Goal: Task Accomplishment & Management: Manage account settings

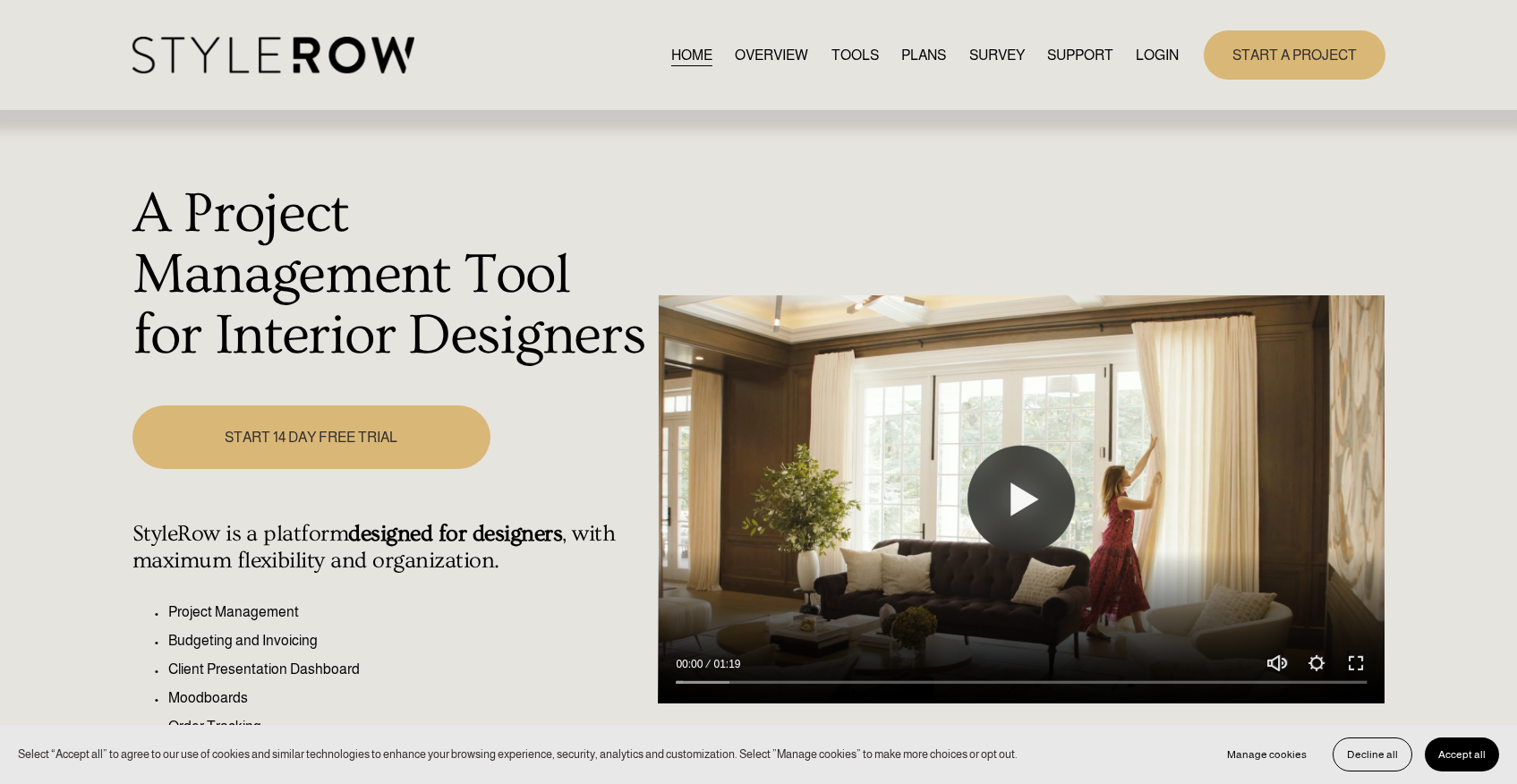
click at [1163, 54] on link "LOGIN" at bounding box center [1157, 54] width 43 height 24
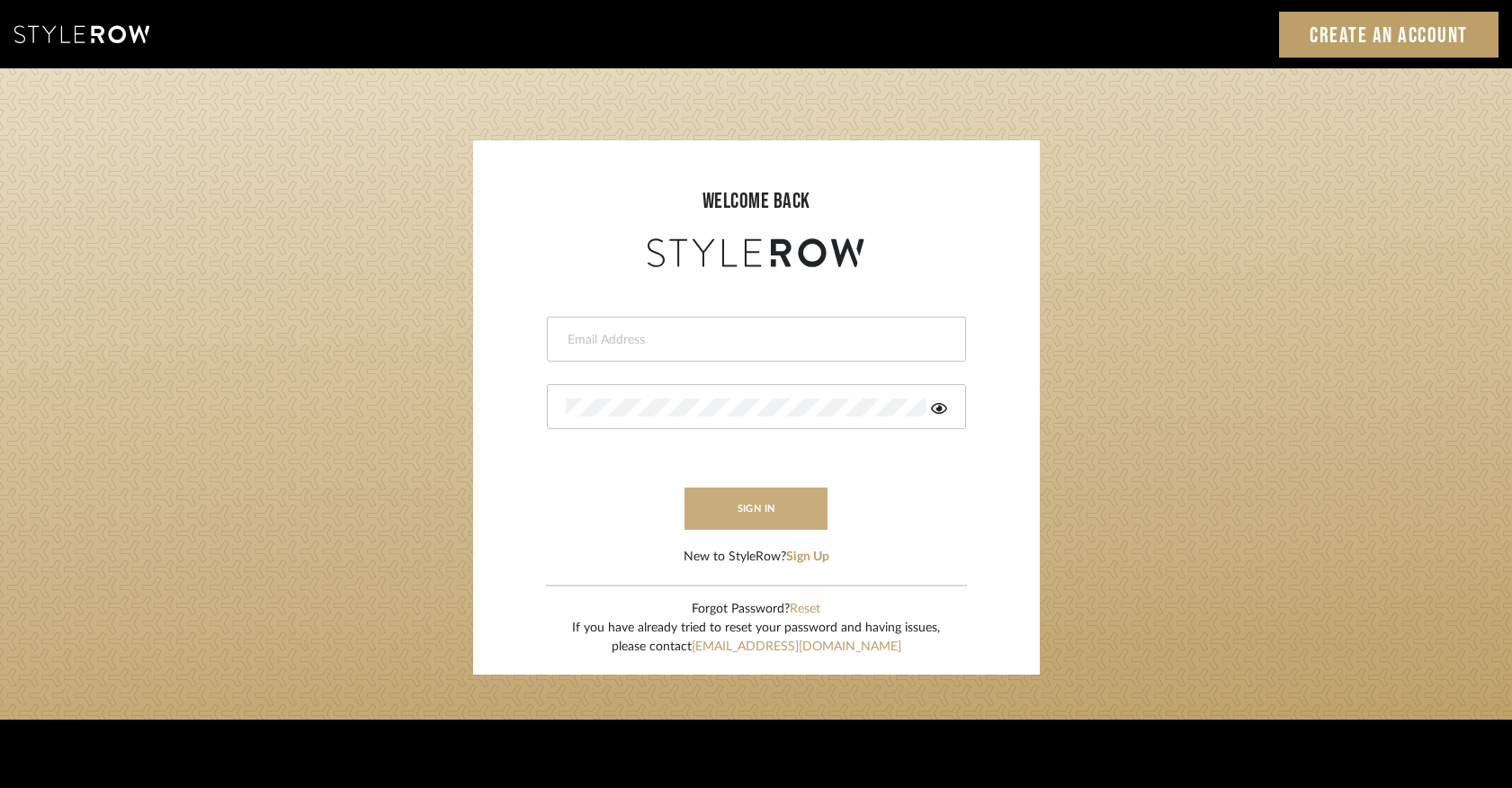
type input "keegan@keeganwilliamsinteriors.com"
click at [783, 506] on button "sign in" at bounding box center [756, 508] width 144 height 42
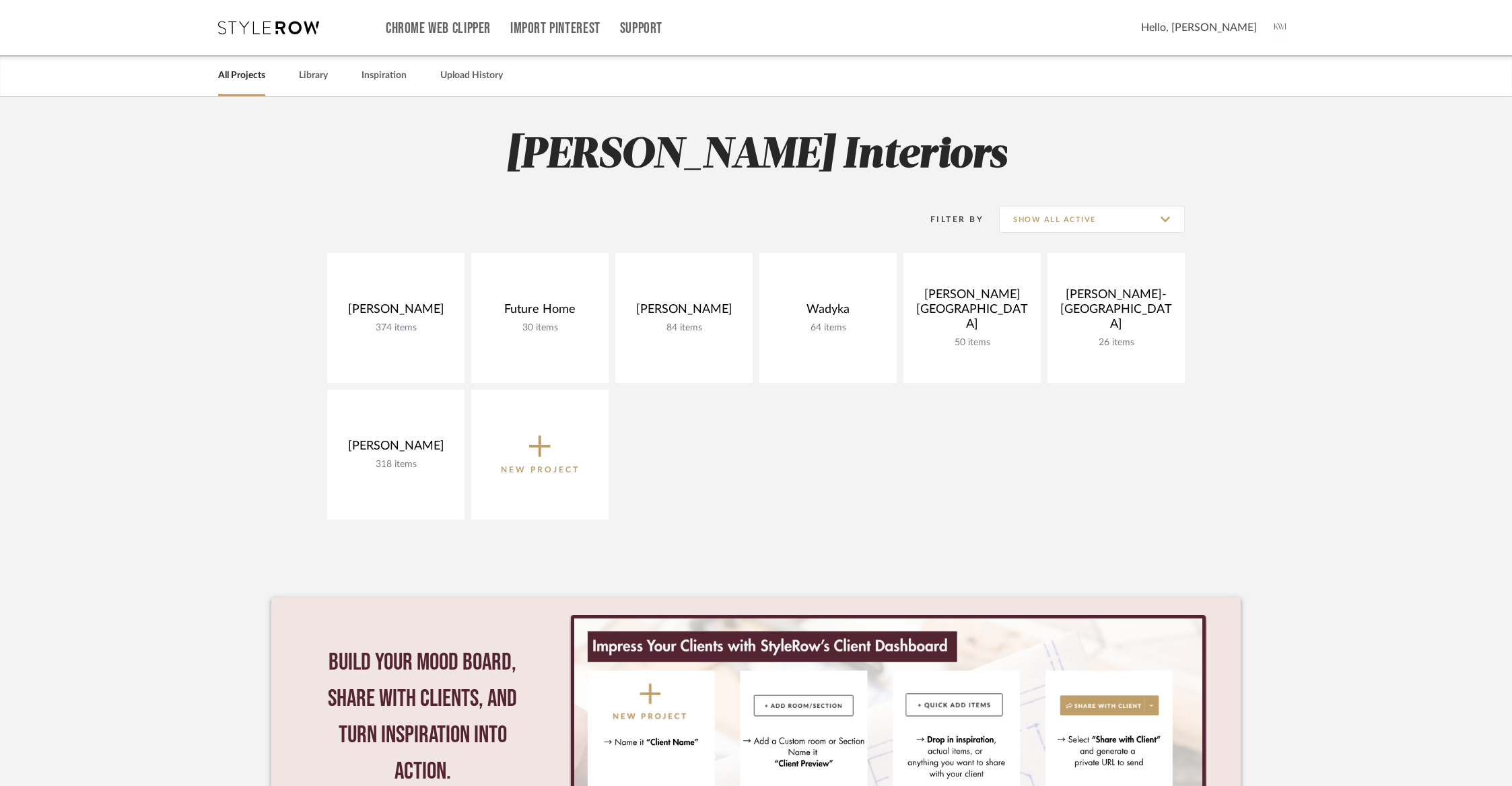
click at [537, 446] on icon at bounding box center [540, 447] width 22 height 22
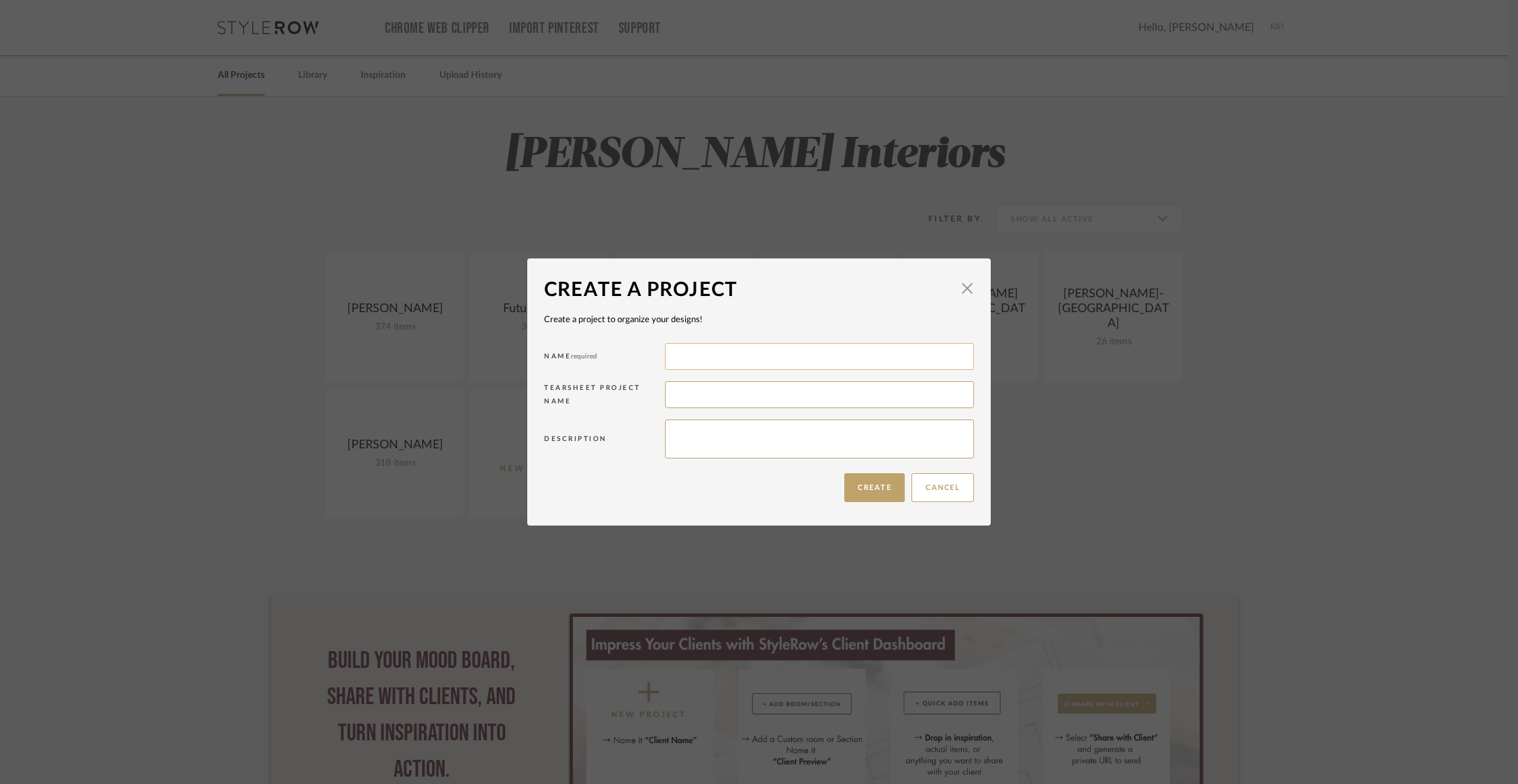
click at [677, 362] on input at bounding box center [819, 356] width 309 height 27
type input "Allen"
click at [683, 388] on input at bounding box center [819, 395] width 309 height 27
click at [852, 485] on button "Create" at bounding box center [874, 488] width 60 height 29
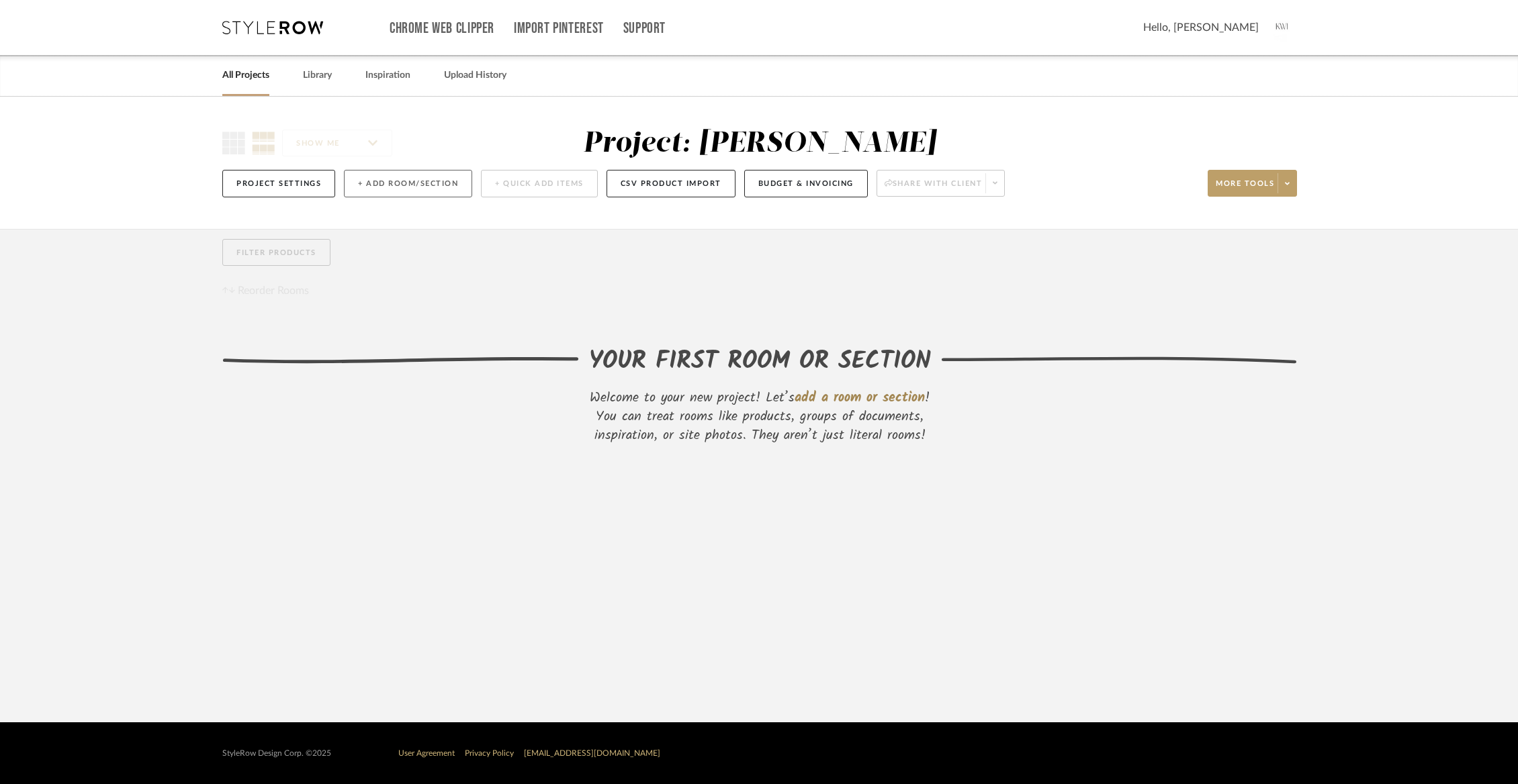
click at [360, 188] on button "+ Add Room/Section" at bounding box center [408, 184] width 129 height 28
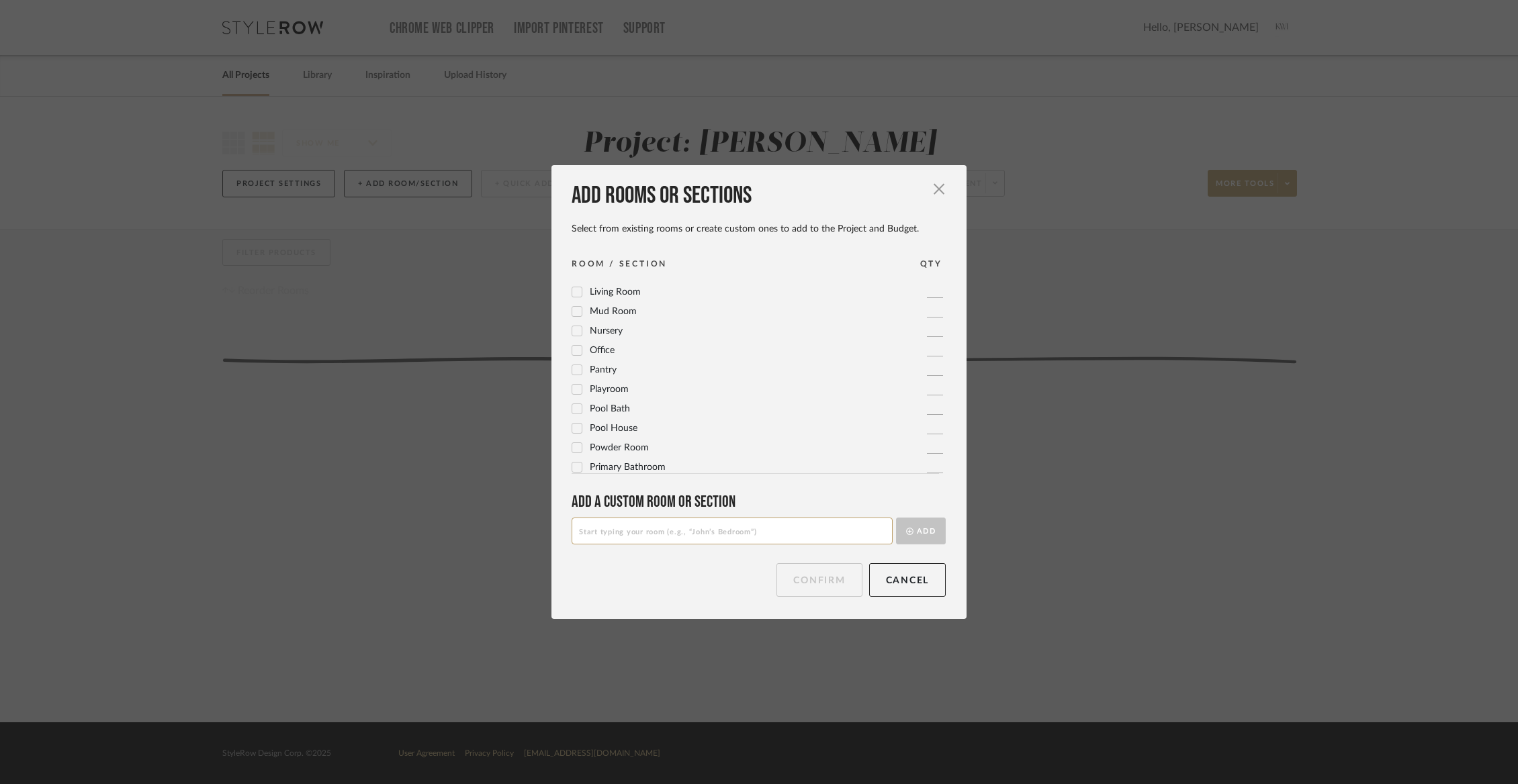
scroll to position [448, 0]
click at [572, 439] on icon at bounding box center [576, 442] width 9 height 9
click at [845, 532] on input at bounding box center [732, 531] width 321 height 27
type input "Primary Sitting Room"
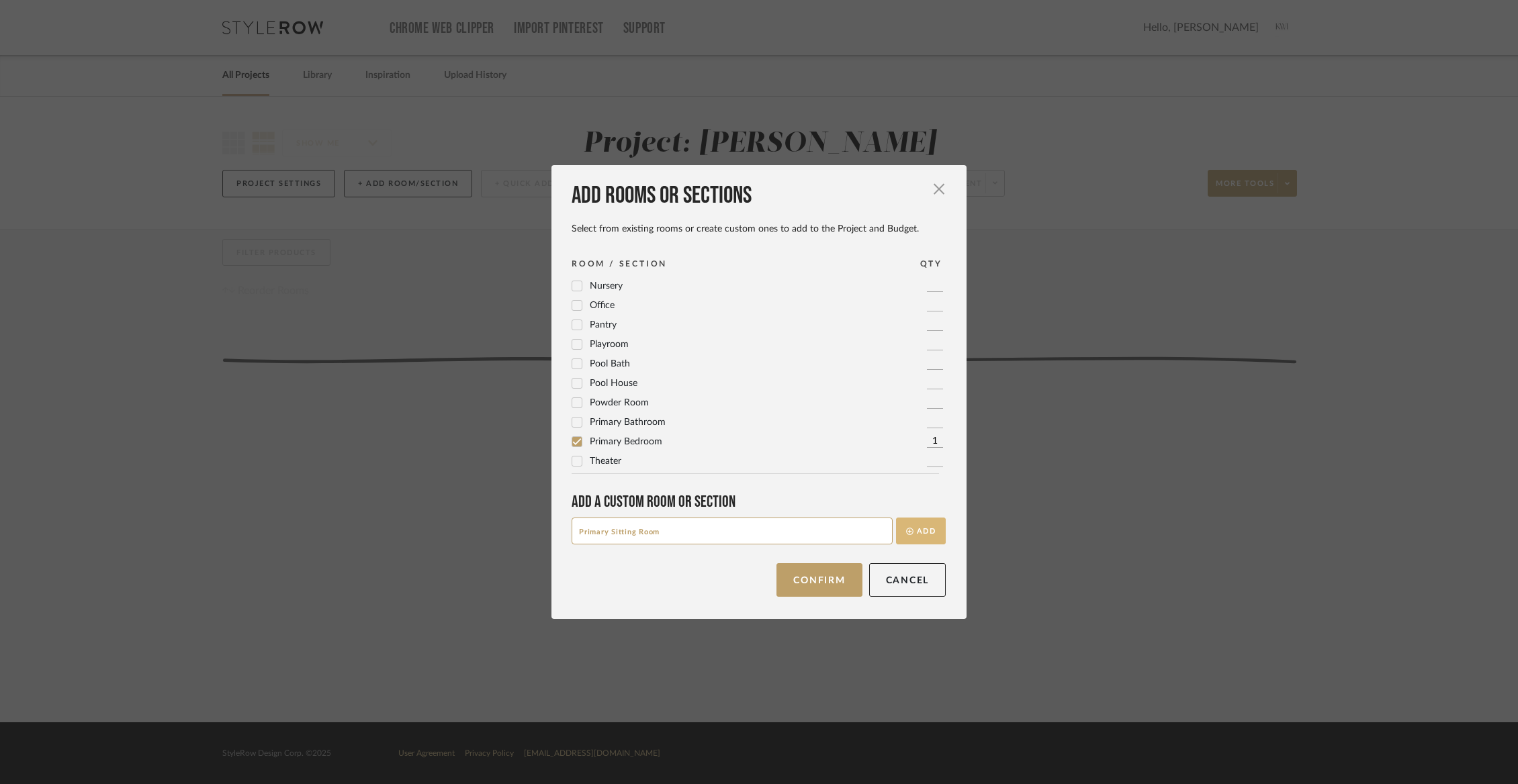
click at [921, 536] on button "Add" at bounding box center [921, 531] width 49 height 27
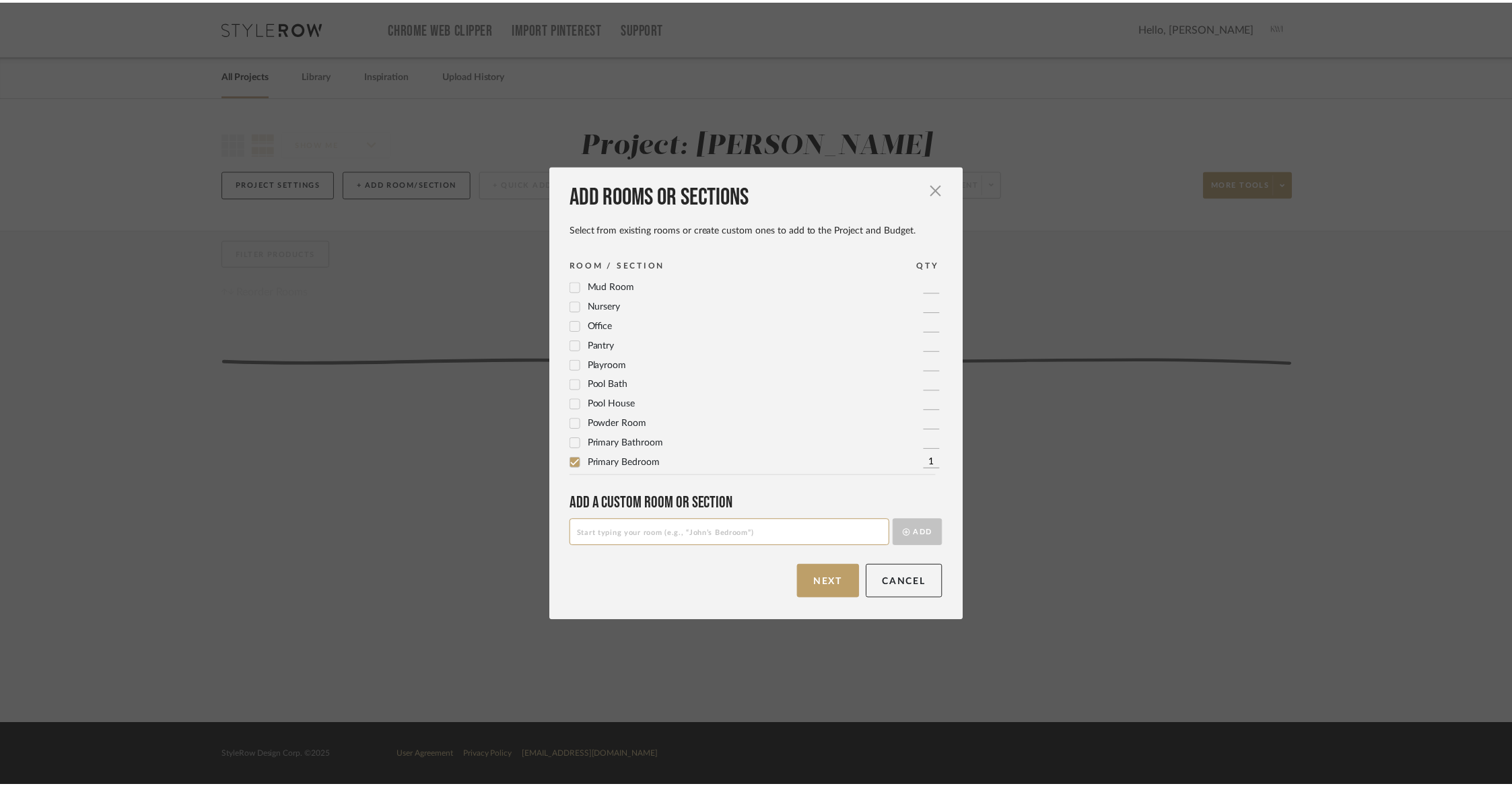
scroll to position [0, 0]
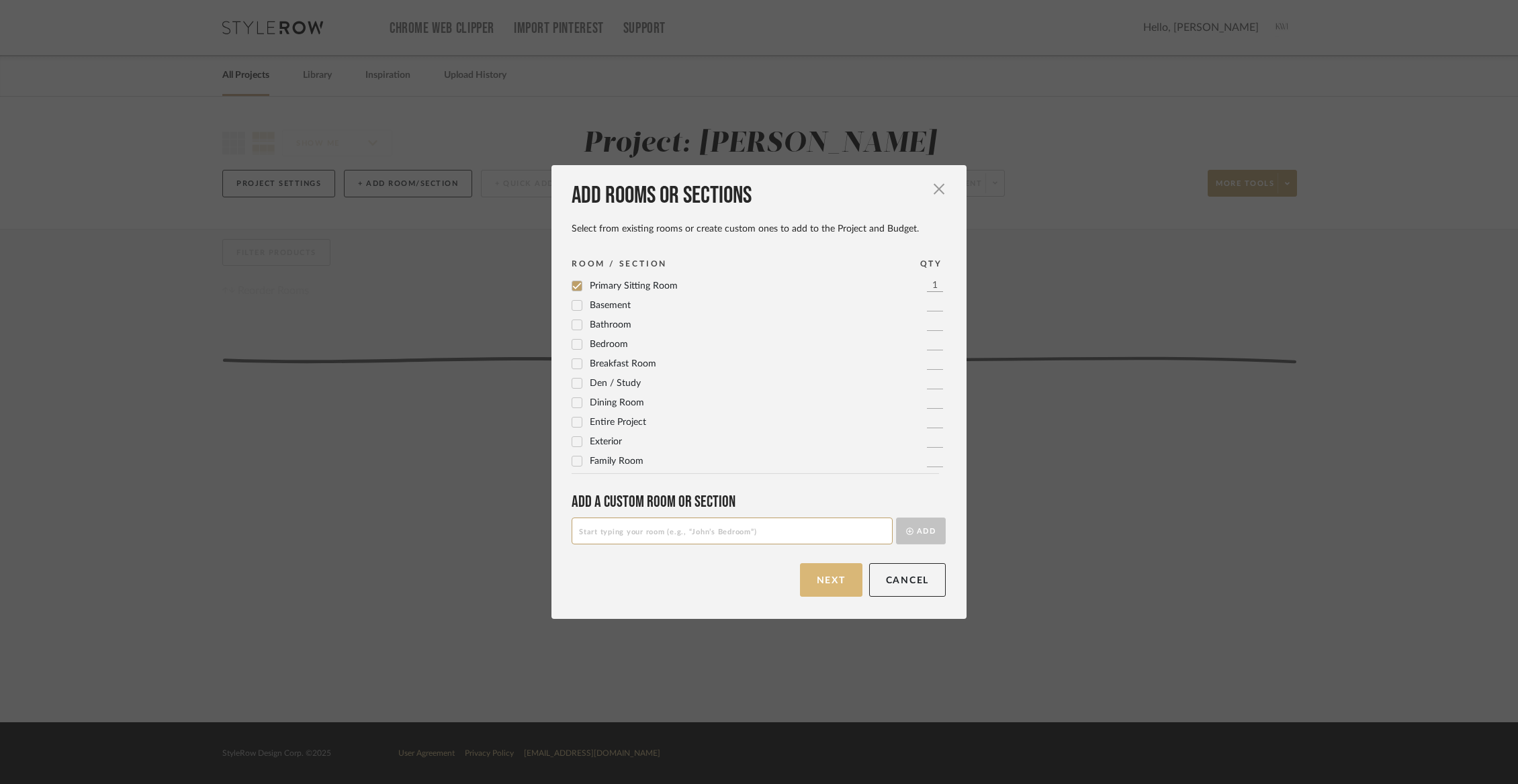
click at [819, 579] on button "Next" at bounding box center [831, 580] width 62 height 33
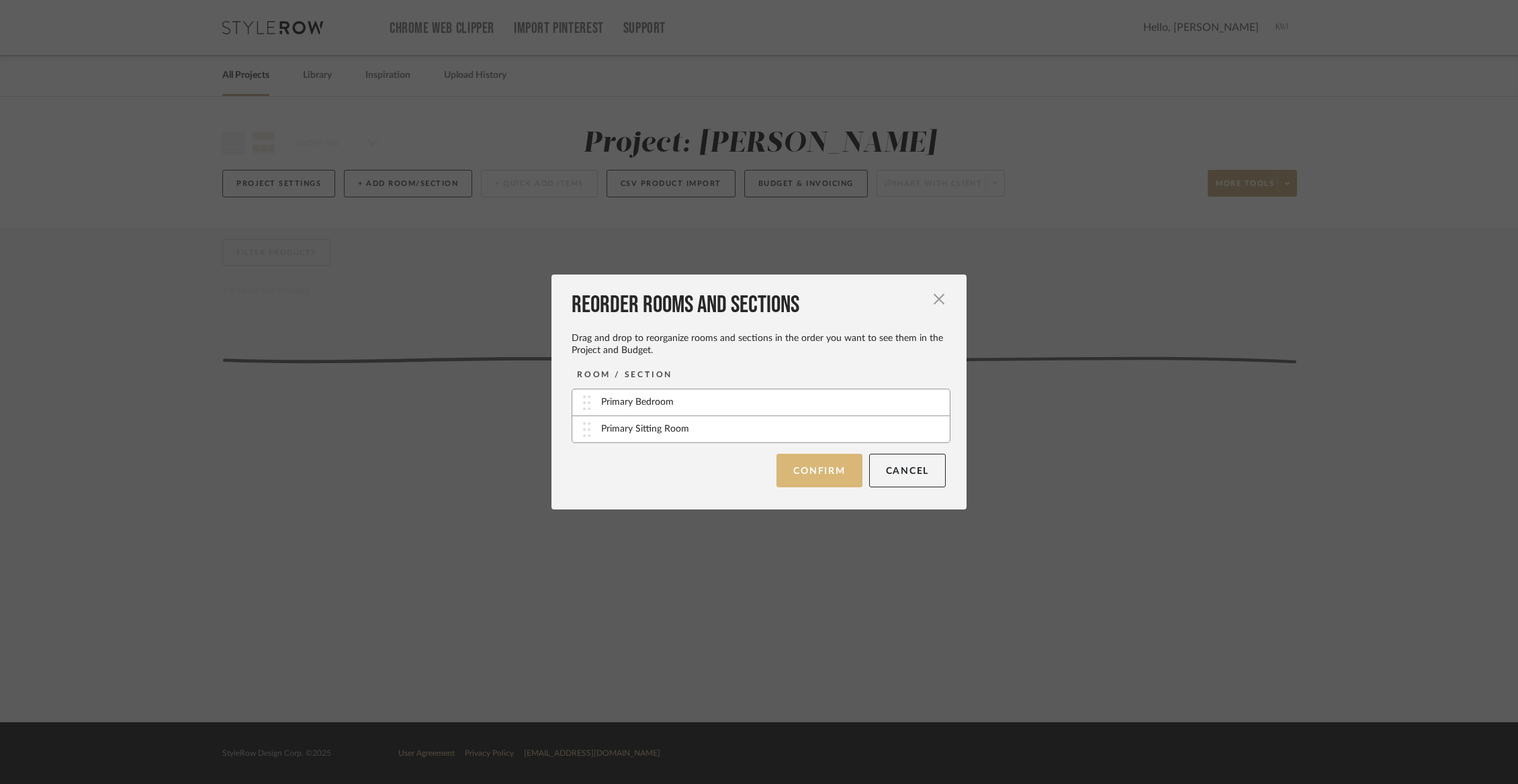
click at [816, 477] on button "Confirm" at bounding box center [818, 471] width 85 height 33
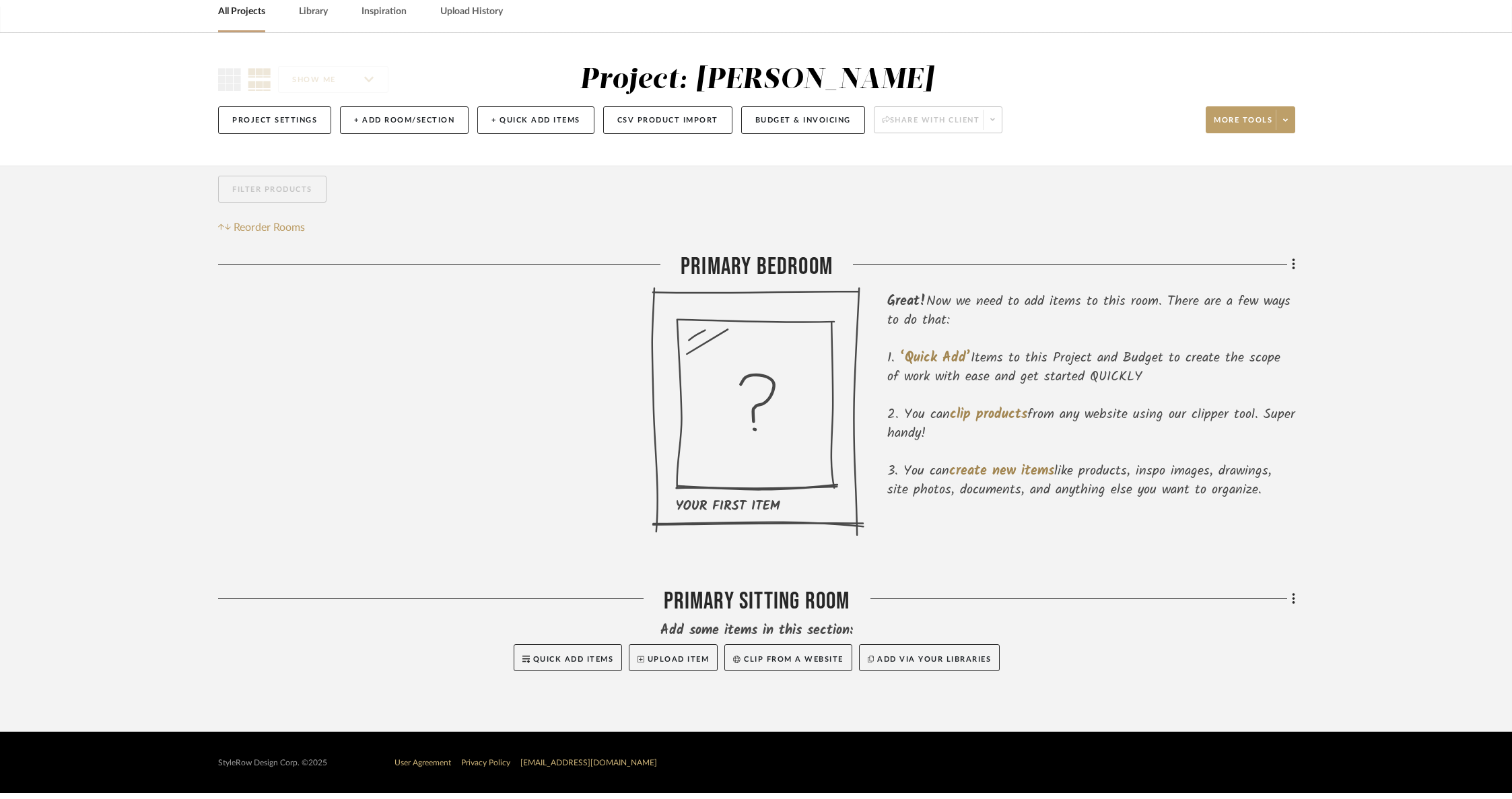
scroll to position [58, 0]
